Goal: Task Accomplishment & Management: Use online tool/utility

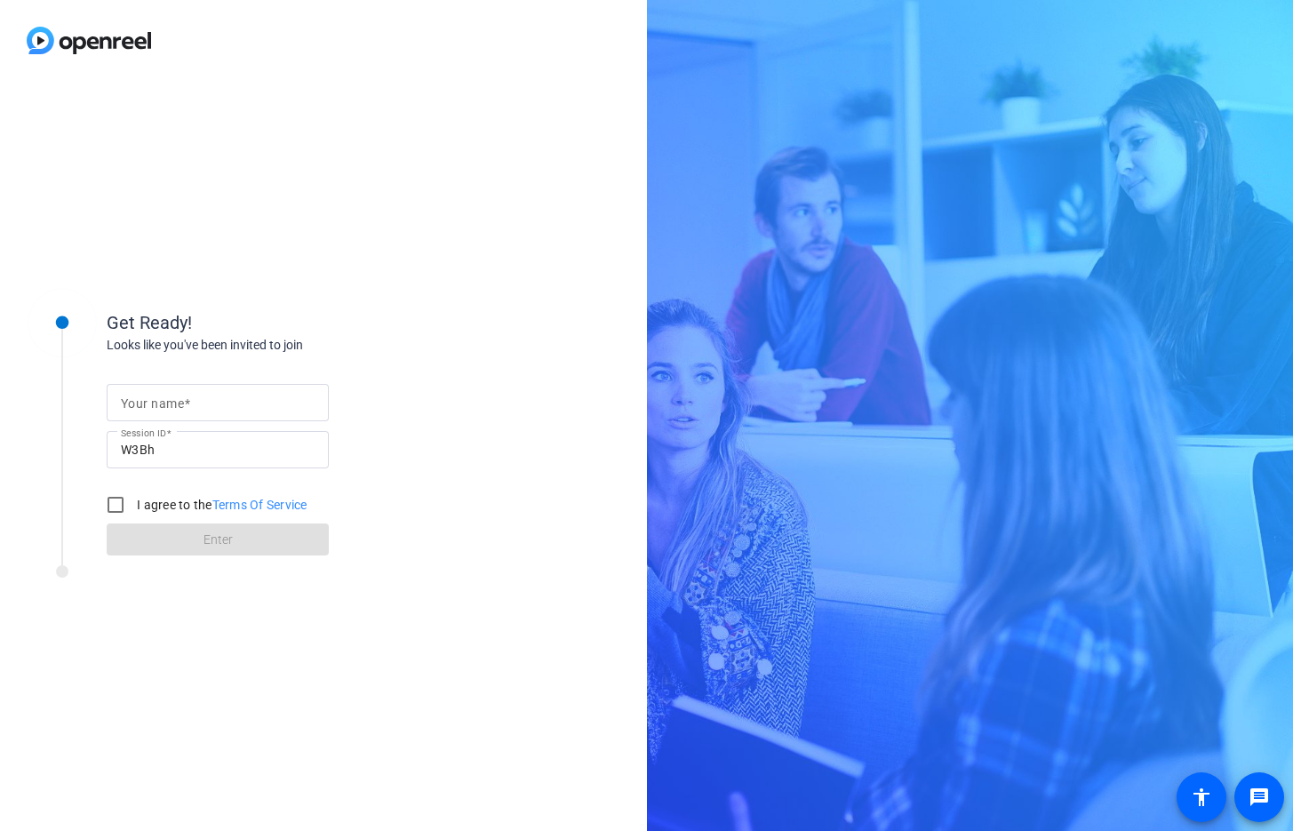
click at [210, 399] on input "Your name" at bounding box center [218, 402] width 194 height 21
type input "[PERSON_NAME]"
click at [106, 504] on input "I agree to the Terms Of Service" at bounding box center [116, 505] width 36 height 36
checkbox input "true"
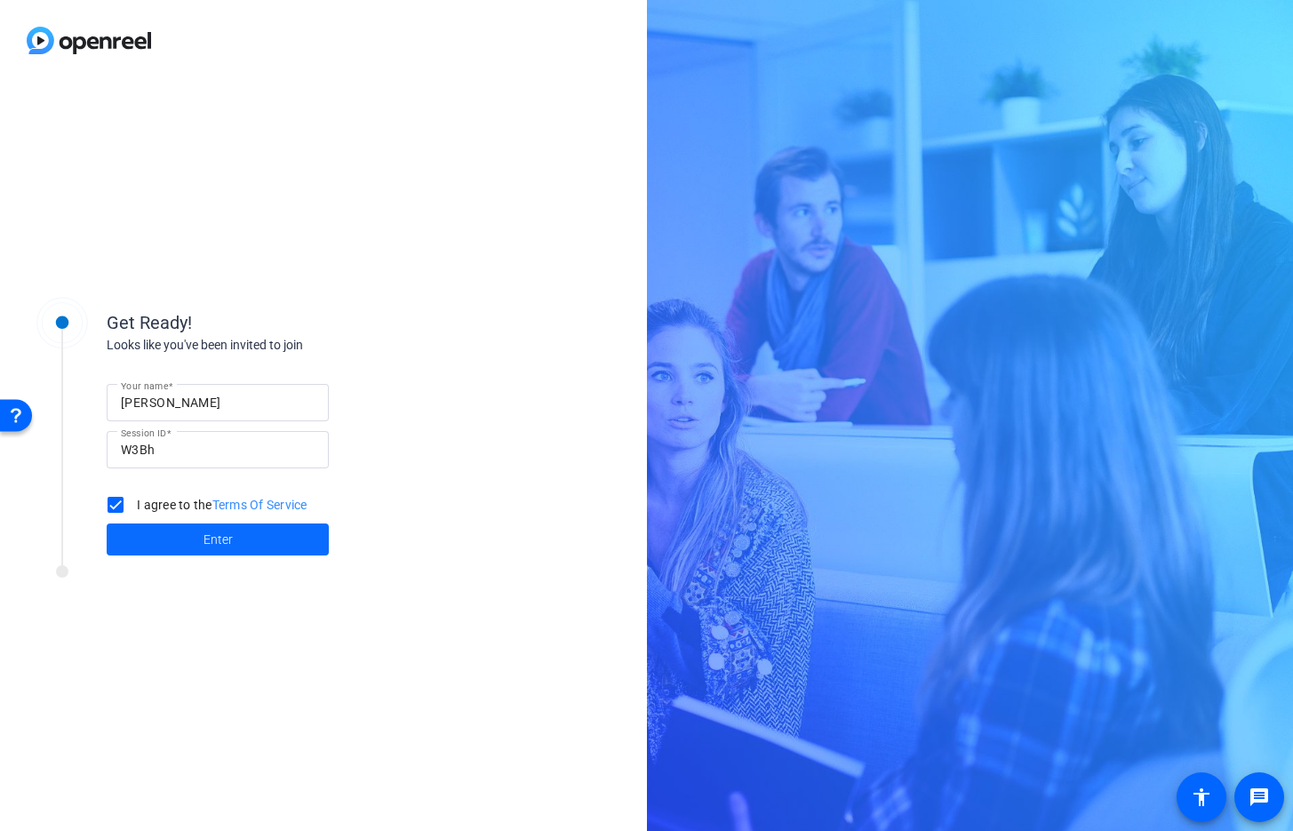
click at [223, 541] on span "Enter" at bounding box center [217, 539] width 29 height 19
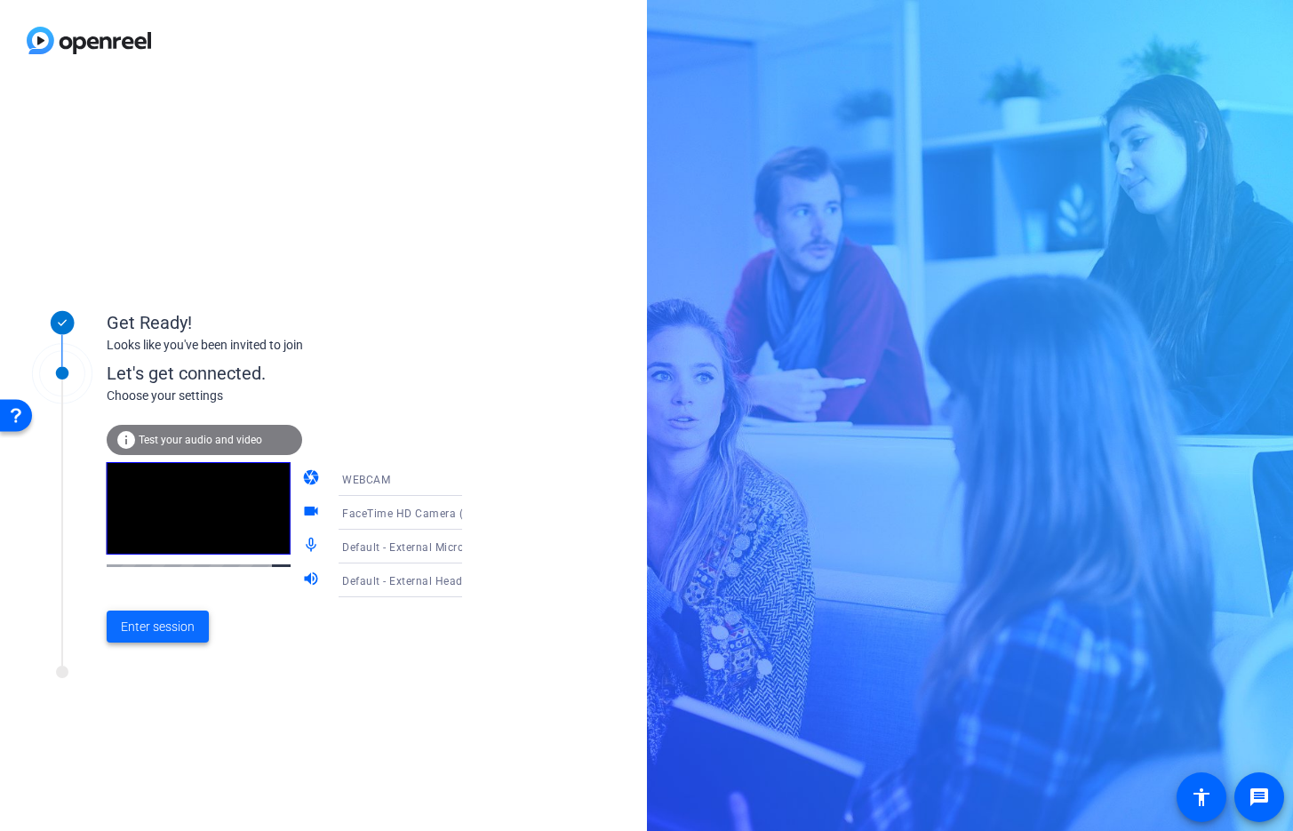
click at [173, 627] on span "Enter session" at bounding box center [158, 626] width 74 height 19
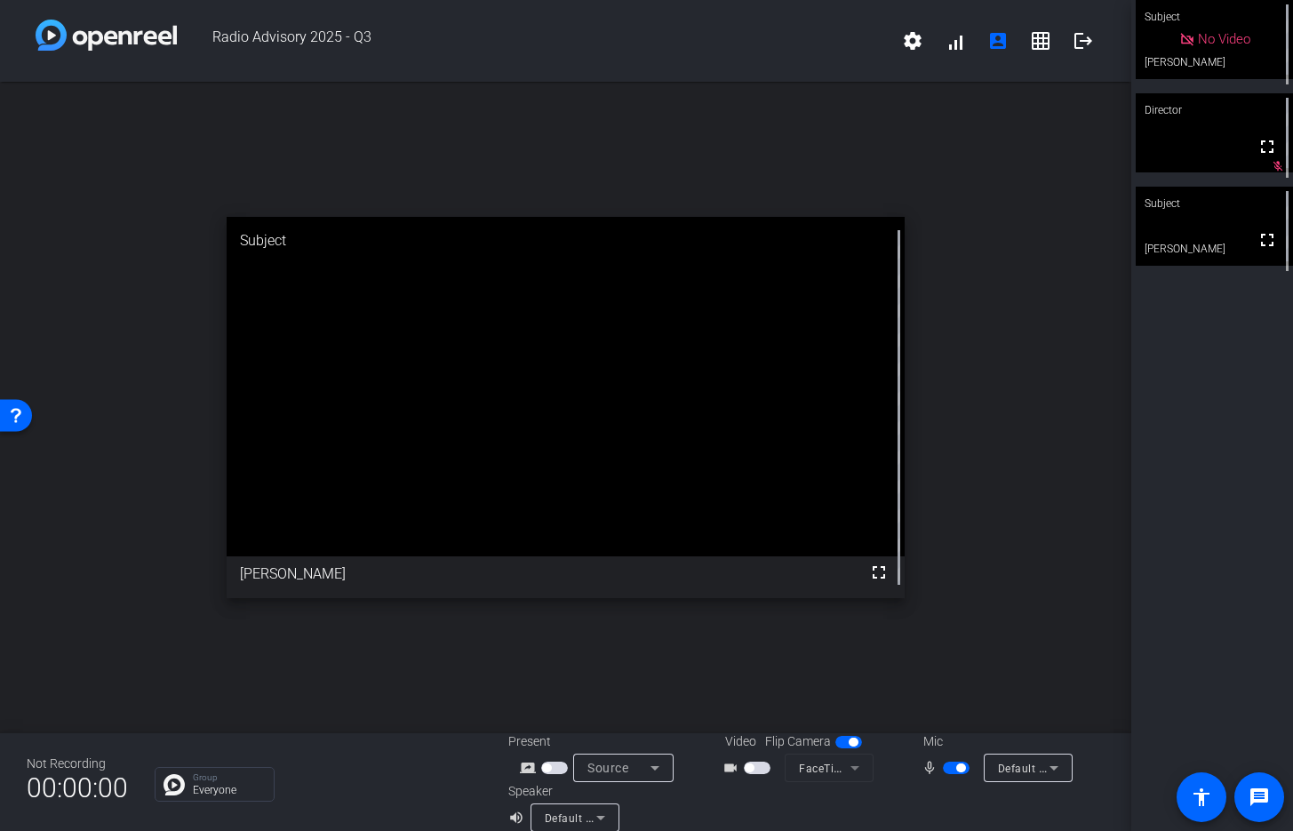
click at [951, 766] on span "button" at bounding box center [956, 767] width 27 height 12
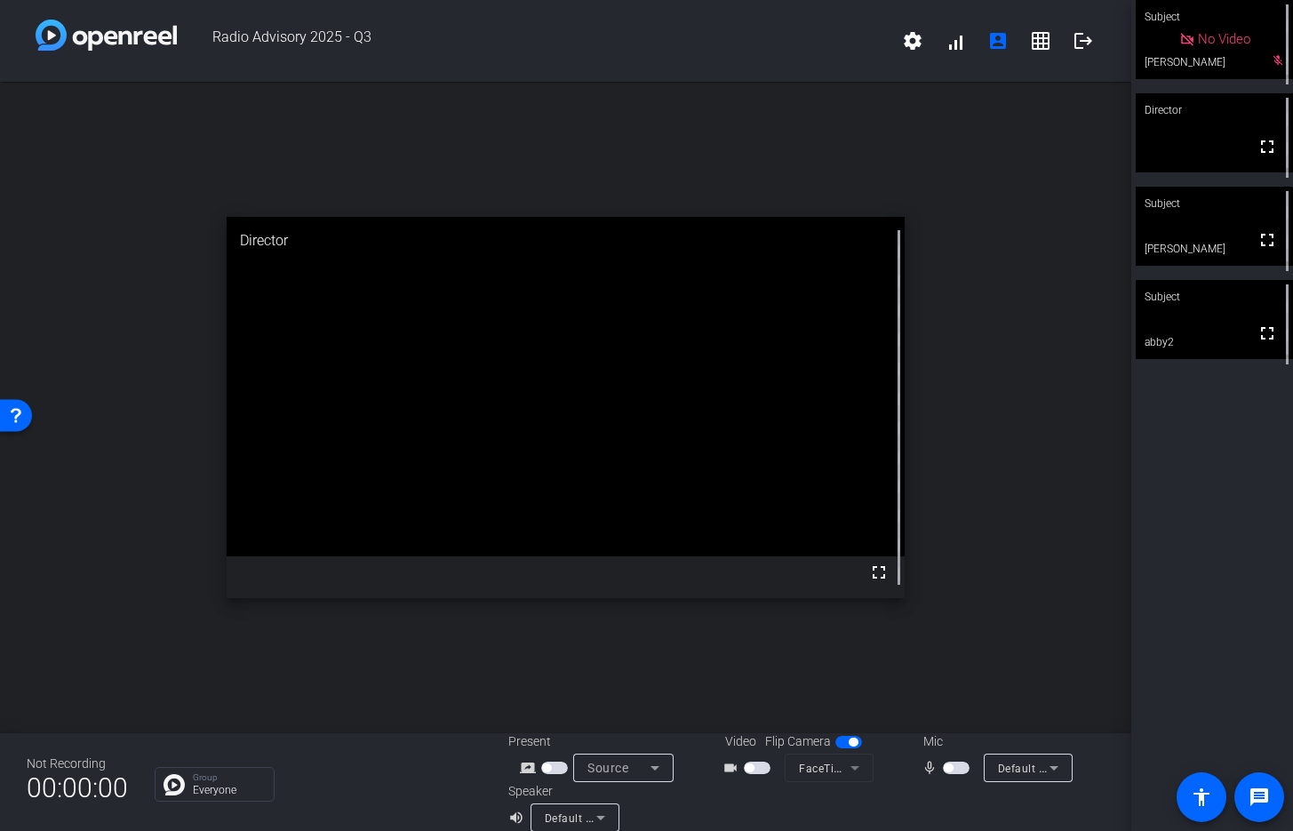
click at [958, 765] on span "button" at bounding box center [956, 767] width 27 height 12
click at [958, 764] on span "button" at bounding box center [960, 767] width 9 height 9
click at [1035, 36] on mat-icon "grid_on" at bounding box center [1040, 40] width 21 height 21
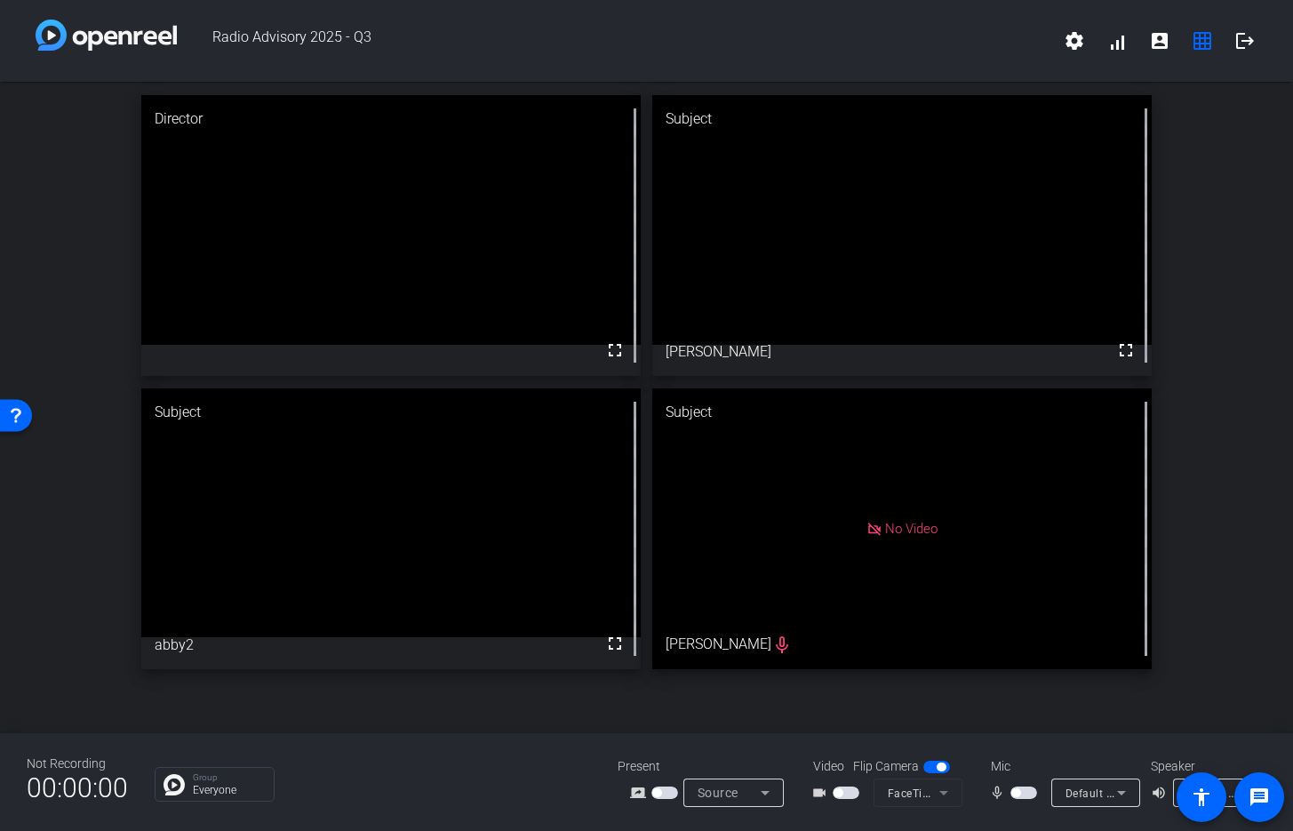
click at [1030, 796] on span "button" at bounding box center [1023, 792] width 27 height 12
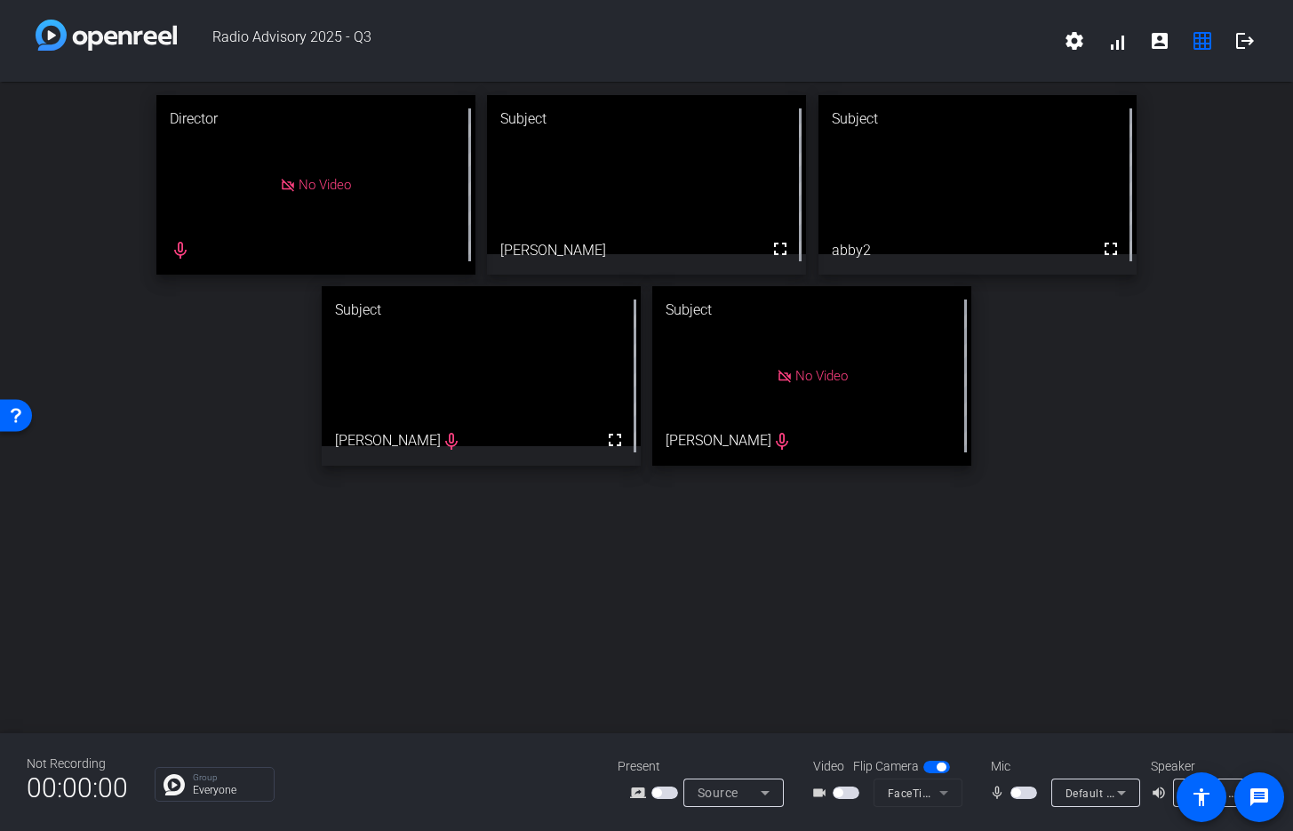
click at [991, 619] on div "Director No Video mic_none Subject fullscreen [PERSON_NAME] Subject fullscreen …" at bounding box center [646, 407] width 1293 height 651
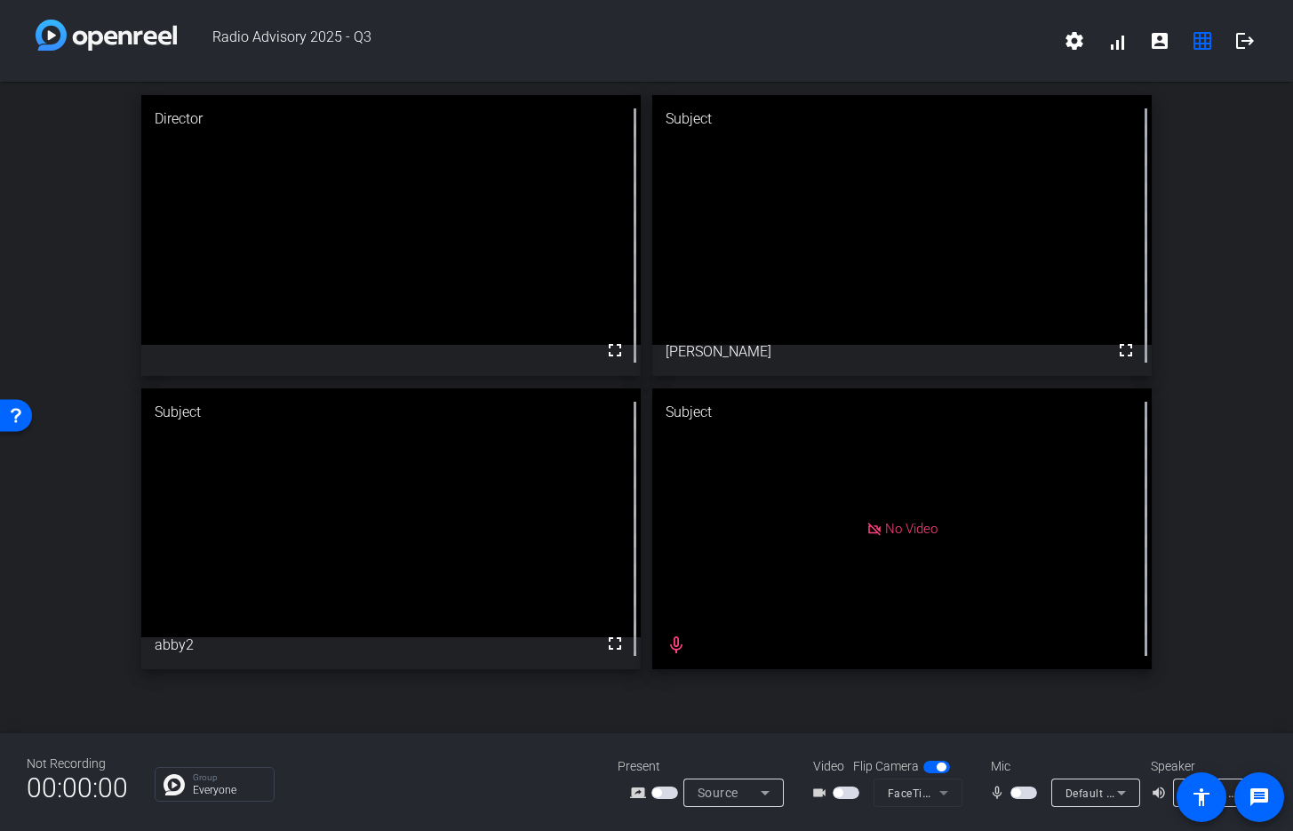
click at [1024, 792] on span "button" at bounding box center [1023, 792] width 27 height 12
